Goal: Task Accomplishment & Management: Use online tool/utility

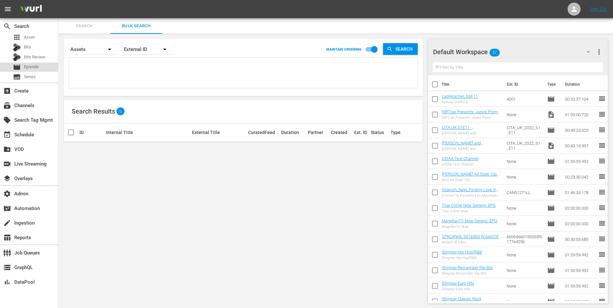
click at [28, 66] on span "Episode" at bounding box center [31, 67] width 15 height 6
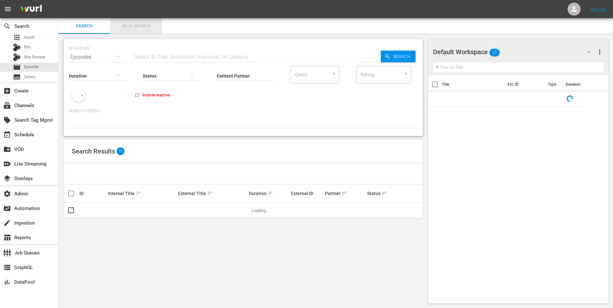
click at [141, 23] on span "Bulk Search" at bounding box center [136, 25] width 44 height 7
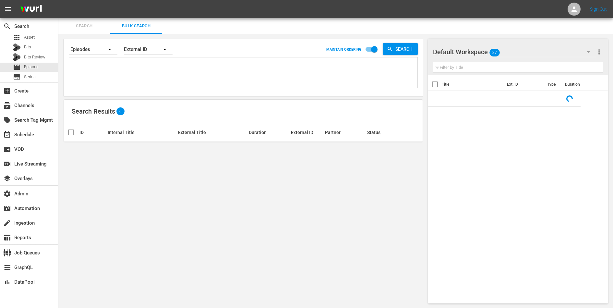
click at [136, 66] on textarea at bounding box center [244, 74] width 347 height 30
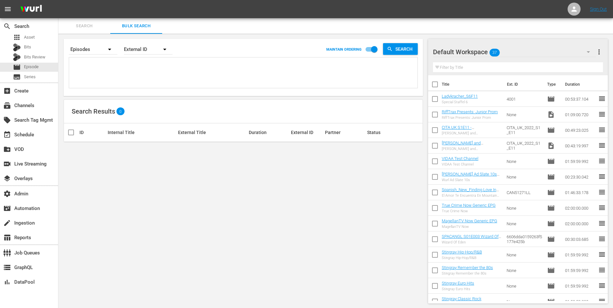
paste textarea "SHVENG0001 SHVENG0010 SHVENG0011 SHVENG0012 SHVENG0002 SHVENG0003 SHVENG0004 SH…"
type textarea "SHVENG0001 SHVENG0010 SHVENG0011 SHVENG0012 SHVENG0002 SHVENG0003 SHVENG0004 SH…"
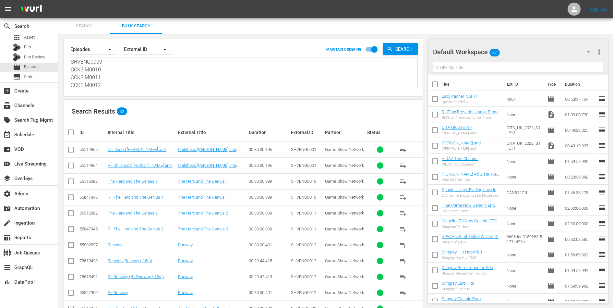
type textarea "SHVENG0001 SHVENG0010 SHVENG0011 SHVENG0012 SHVENG0002 SHVENG0003 SHVENG0004 SH…"
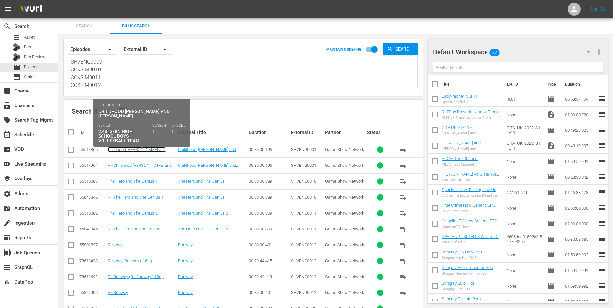
click at [145, 148] on link "Childhood [PERSON_NAME] and [PERSON_NAME]" at bounding box center [137, 152] width 58 height 10
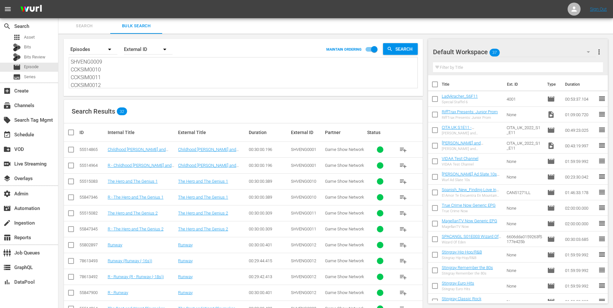
click at [300, 150] on span "SHVENG0001" at bounding box center [303, 149] width 25 height 5
copy span "SHVENG0001"
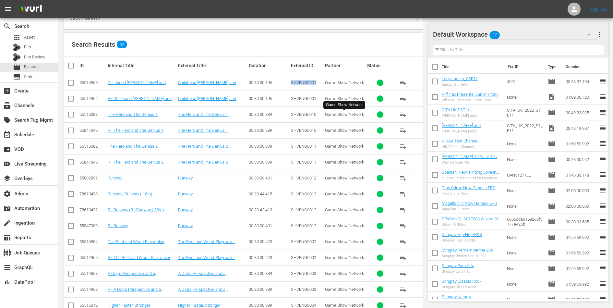
scroll to position [0, 0]
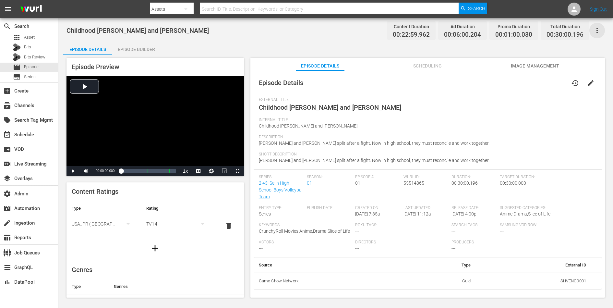
click at [597, 30] on icon "button" at bounding box center [596, 30] width 1 height 5
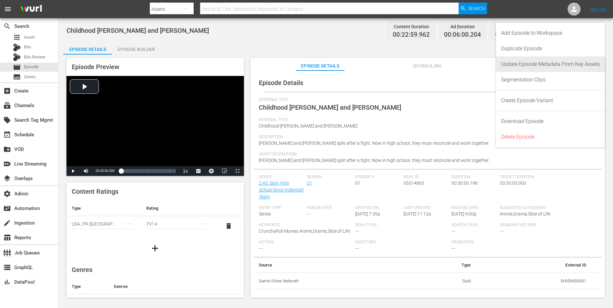
click at [556, 59] on div "Update Episode Metadata From Key Assets" at bounding box center [550, 64] width 99 height 16
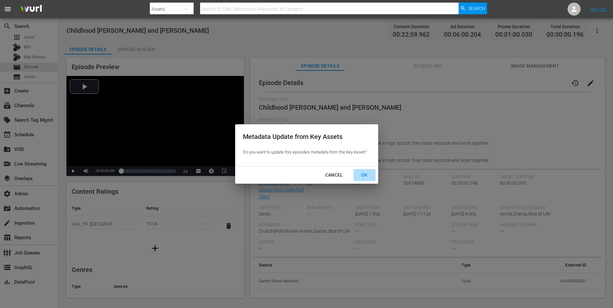
click at [362, 175] on div "OK" at bounding box center [364, 175] width 17 height 8
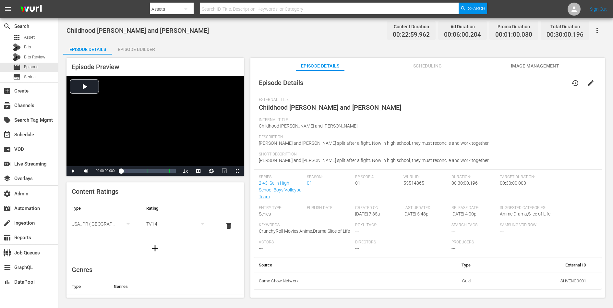
click at [424, 62] on span "Scheduling" at bounding box center [427, 66] width 49 height 8
